Goal: Task Accomplishment & Management: Use online tool/utility

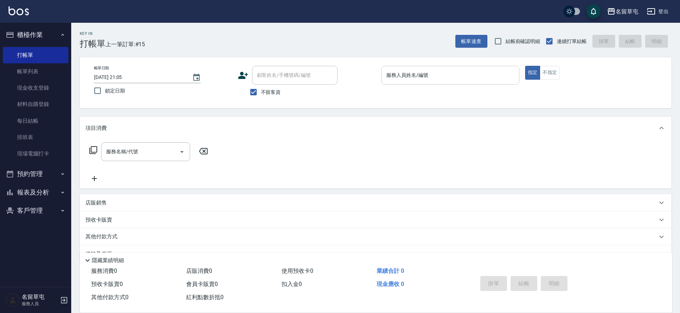
click at [408, 74] on input "服務人員姓名/編號" at bounding box center [450, 75] width 132 height 12
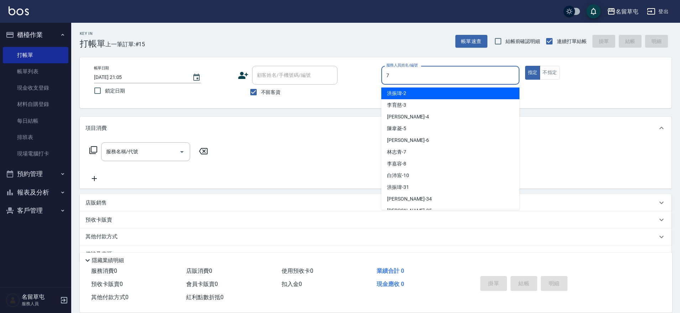
type input "[PERSON_NAME]-7"
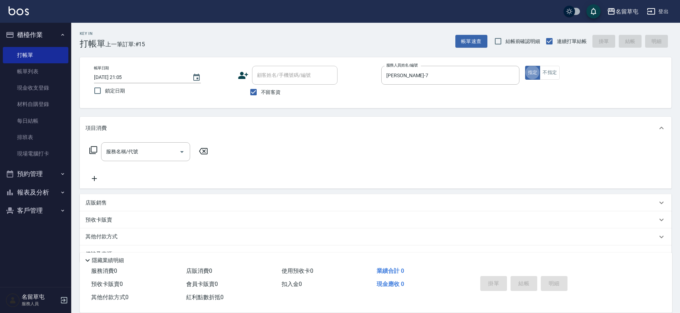
type button "true"
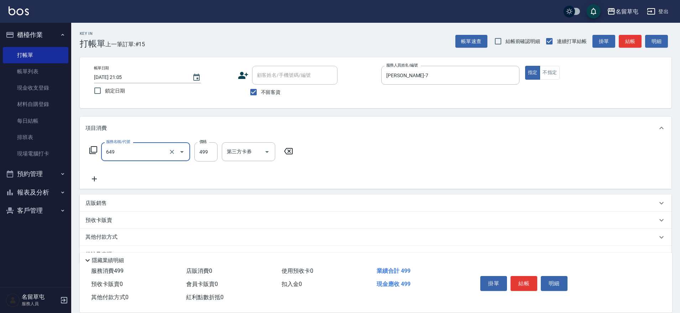
type input "角質499(649)"
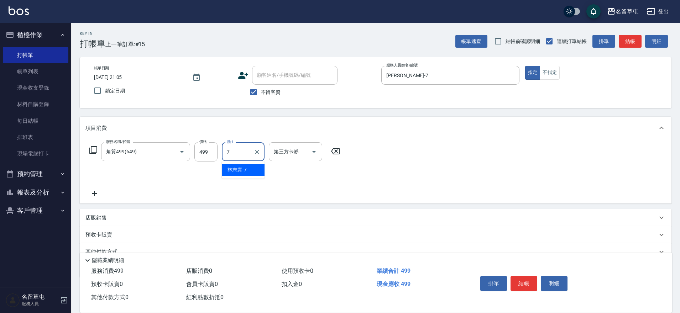
type input "[PERSON_NAME]-7"
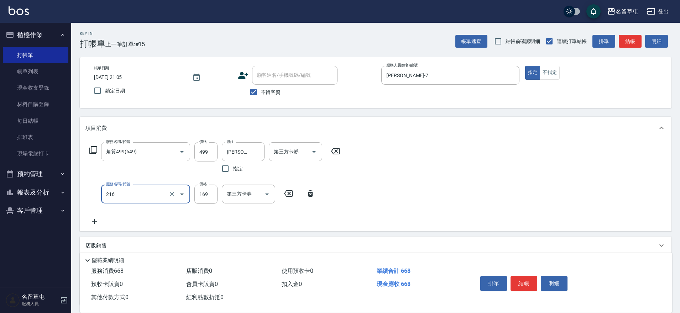
type input "剪髮169(216)"
type input "250"
click at [532, 276] on button "結帳" at bounding box center [523, 283] width 27 height 15
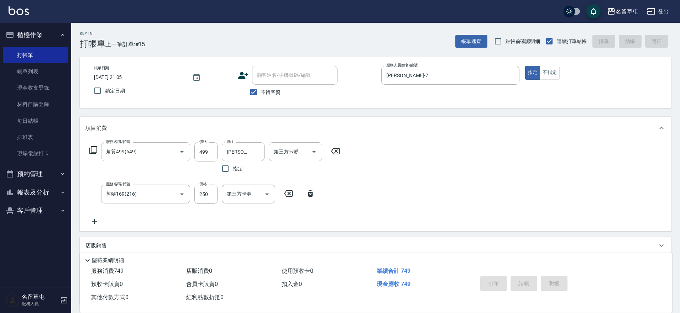
type input "[DATE] 22:22"
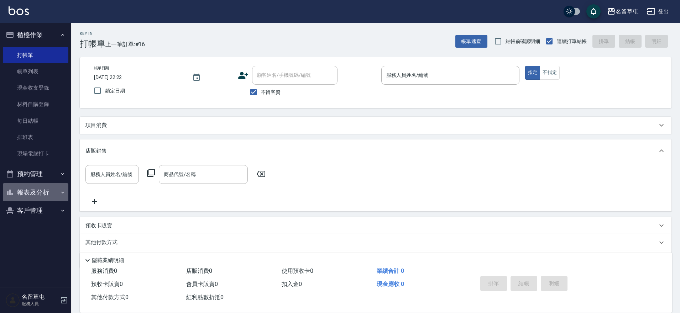
click at [35, 194] on button "報表及分析" at bounding box center [35, 192] width 65 height 19
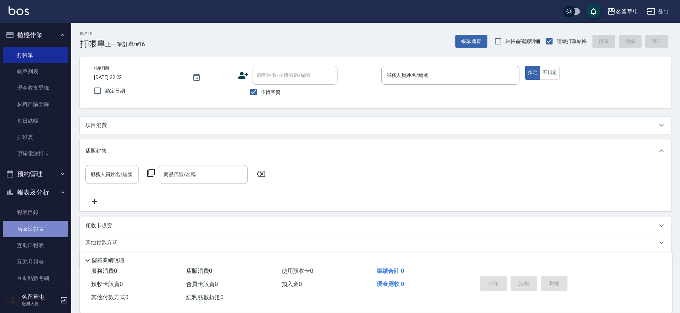
click at [35, 227] on link "店家日報表" at bounding box center [35, 229] width 65 height 16
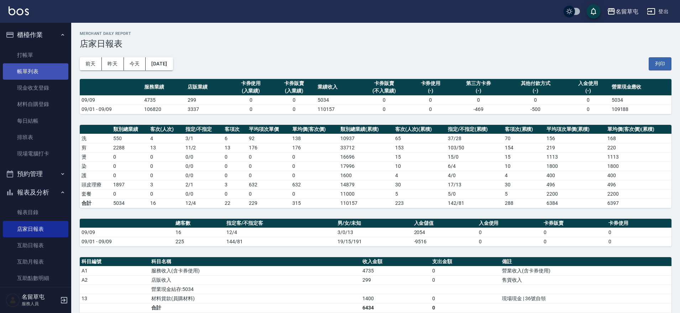
click at [37, 71] on link "帳單列表" at bounding box center [35, 71] width 65 height 16
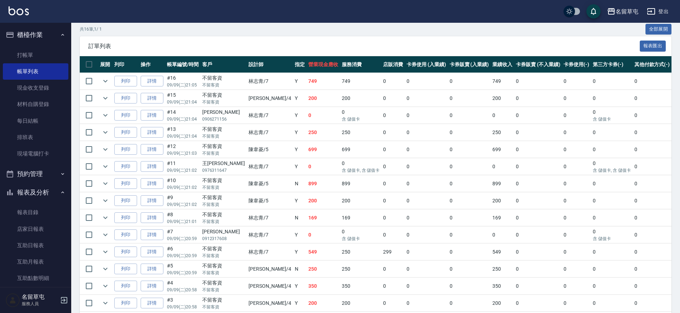
scroll to position [137, 0]
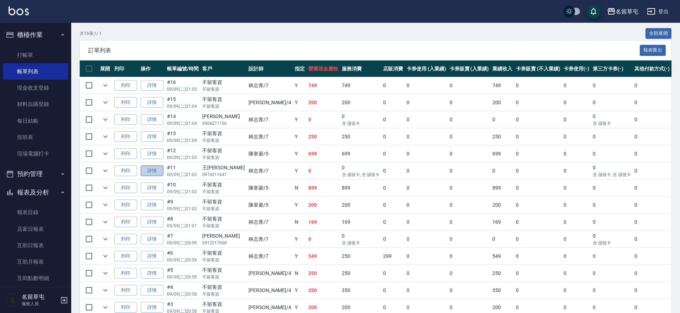
click at [150, 173] on link "詳情" at bounding box center [152, 171] width 23 height 11
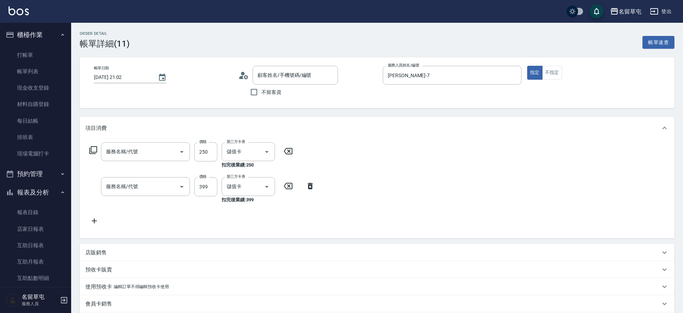
type input "[DATE] 21:02"
type input "[PERSON_NAME]-7"
type input "剪髮169(216)"
type input "海鹽洗髮399(1399)"
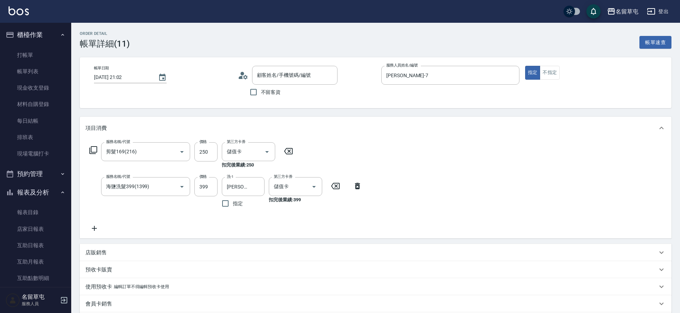
type input "王謄[PERSON_NAME]/0976311647/null"
click at [93, 225] on icon at bounding box center [94, 228] width 18 height 9
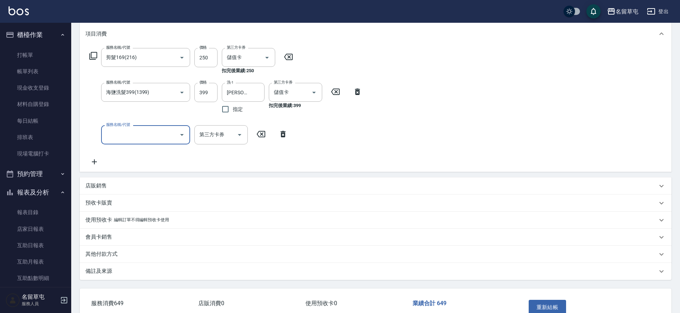
scroll to position [107, 0]
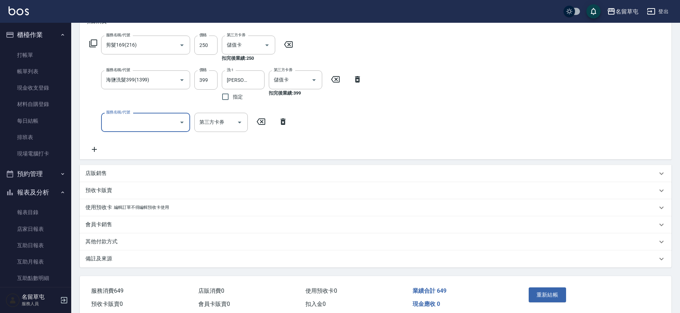
click at [109, 238] on p "其他付款方式" at bounding box center [101, 241] width 32 height 7
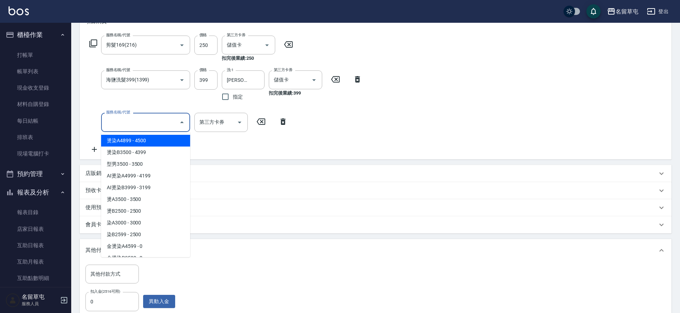
click at [134, 123] on input "服務名稱/代號" at bounding box center [140, 122] width 72 height 12
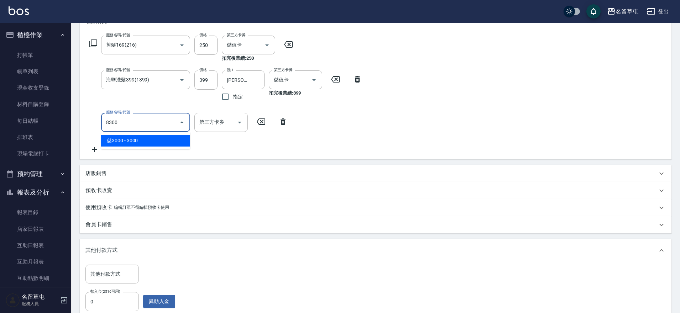
click at [127, 146] on span "儲3000 - 3000" at bounding box center [145, 141] width 89 height 12
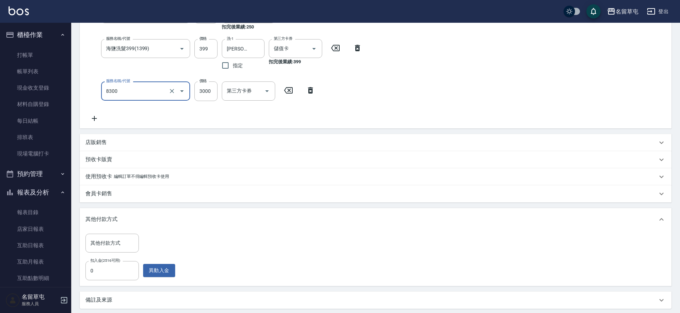
scroll to position [211, 0]
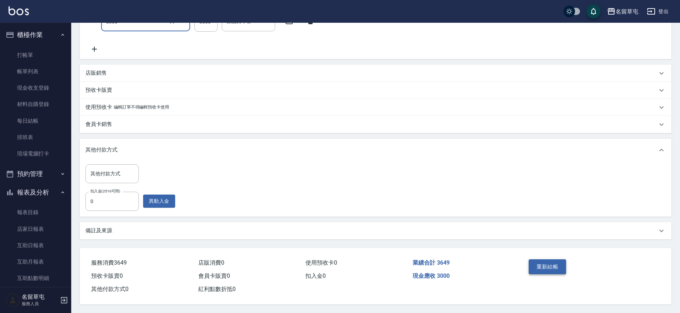
type input "儲3000(8300)"
click at [552, 267] on button "重新結帳" at bounding box center [548, 266] width 38 height 15
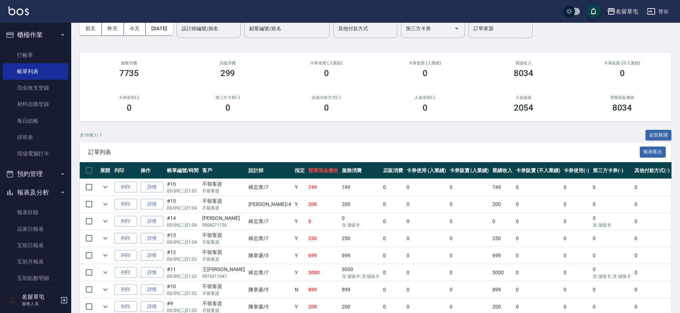
scroll to position [71, 0]
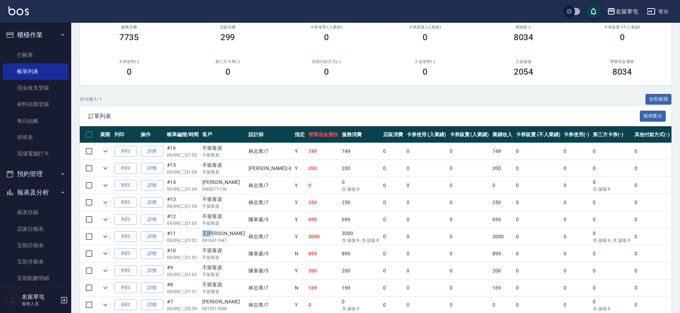
drag, startPoint x: 218, startPoint y: 233, endPoint x: 200, endPoint y: 237, distance: 18.1
click at [200, 237] on td "王謄[PERSON_NAME] 0976311647" at bounding box center [223, 236] width 46 height 17
copy div "王[PERSON_NAME]"
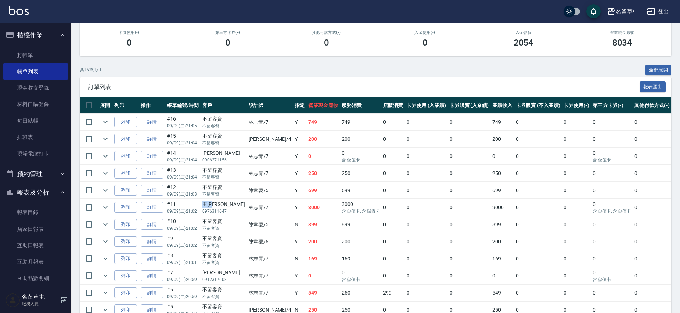
scroll to position [101, 0]
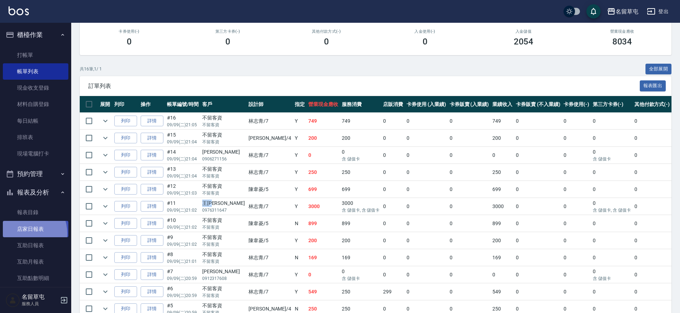
click at [22, 233] on link "店家日報表" at bounding box center [35, 229] width 65 height 16
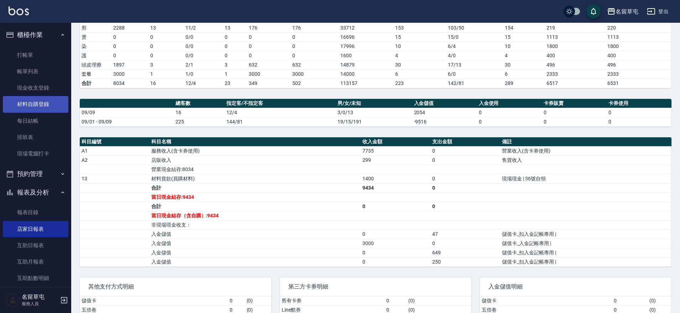
scroll to position [107, 0]
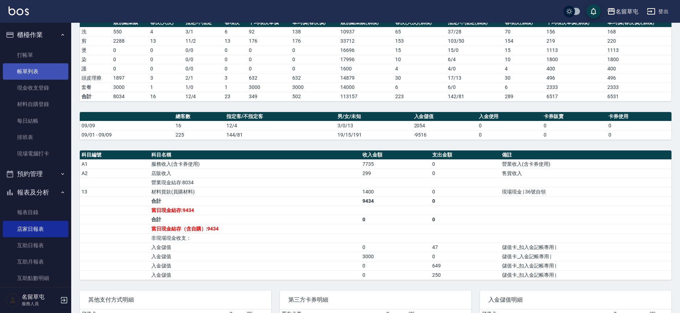
click at [34, 73] on link "帳單列表" at bounding box center [35, 71] width 65 height 16
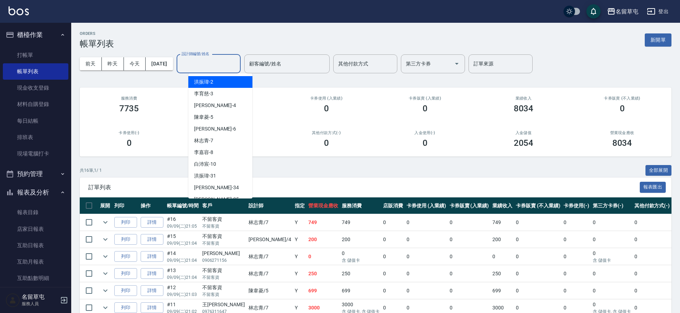
click at [207, 64] on input "設計師編號/姓名" at bounding box center [209, 64] width 58 height 12
click at [206, 140] on span "[PERSON_NAME]-7" at bounding box center [203, 140] width 19 height 7
type input "[PERSON_NAME]-7"
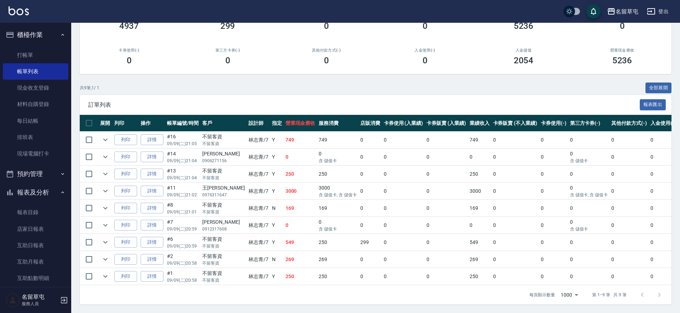
scroll to position [89, 0]
click at [284, 223] on td "0" at bounding box center [300, 225] width 33 height 17
click at [43, 227] on link "店家日報表" at bounding box center [35, 229] width 65 height 16
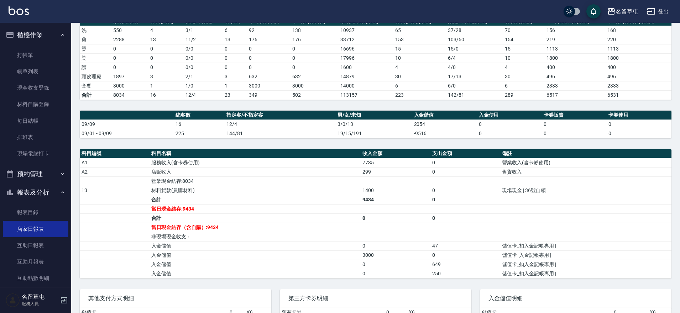
scroll to position [107, 0]
